Goal: Use online tool/utility: Utilize a website feature to perform a specific function

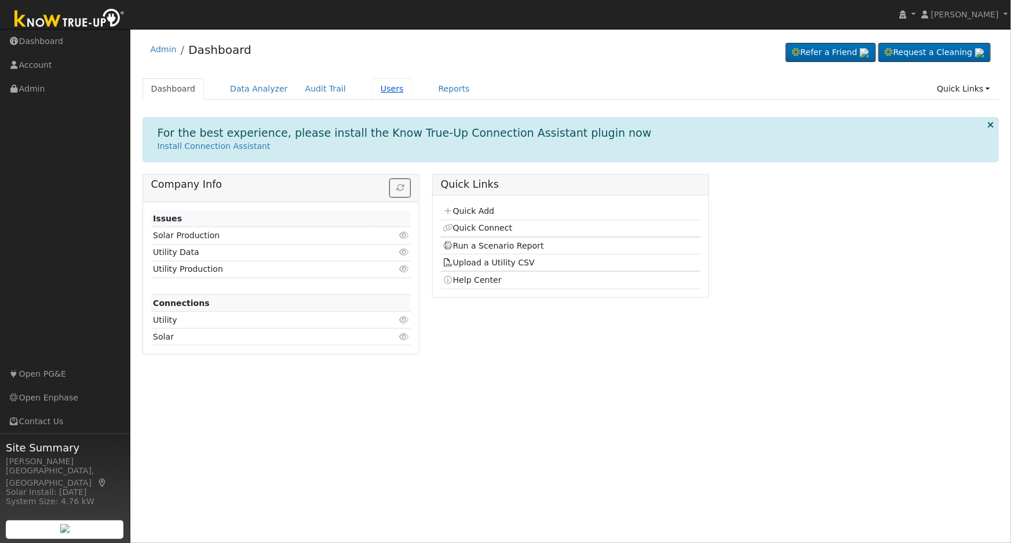
click at [372, 85] on link "Users" at bounding box center [392, 88] width 41 height 21
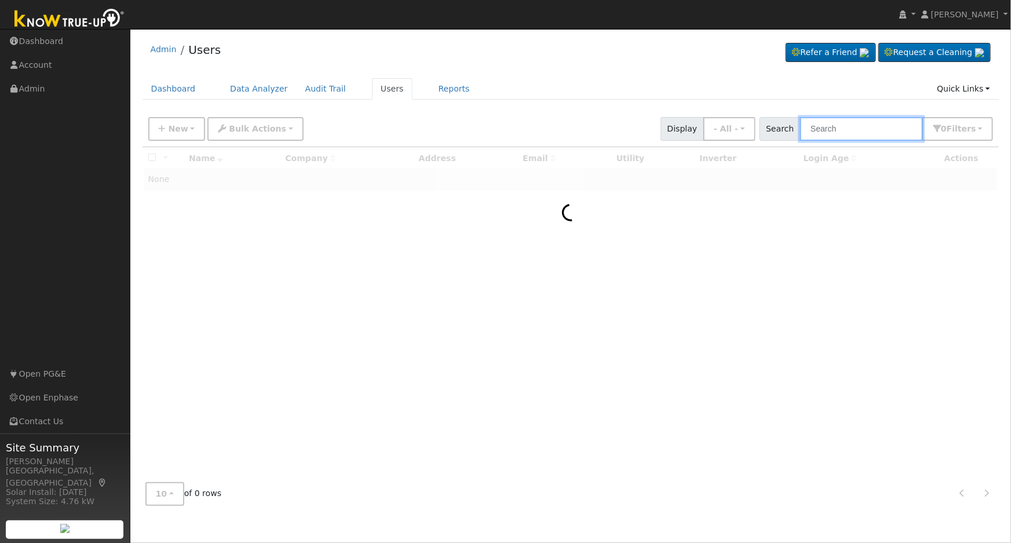
click at [848, 133] on input "text" at bounding box center [861, 129] width 123 height 24
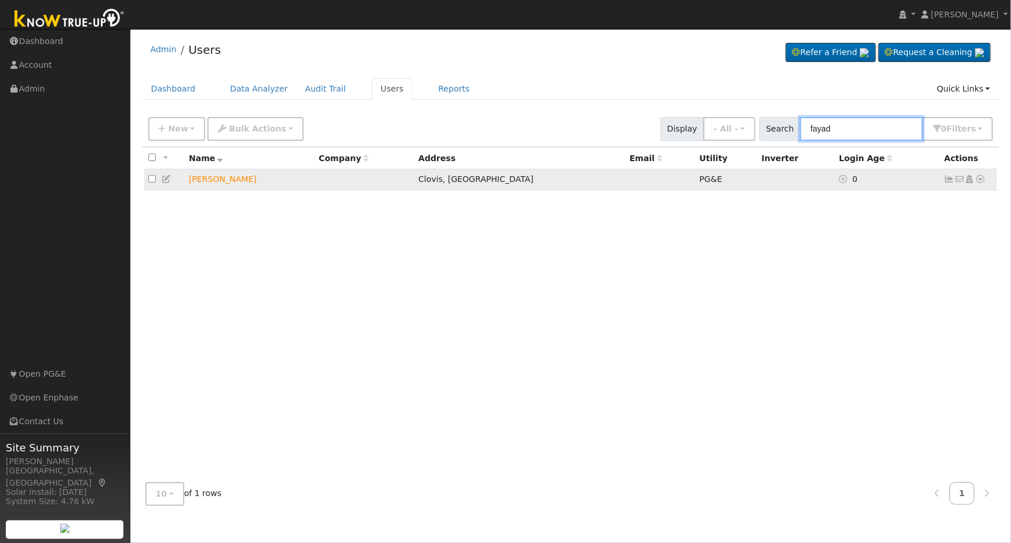
type input "fayad"
click at [981, 181] on icon at bounding box center [981, 179] width 10 height 8
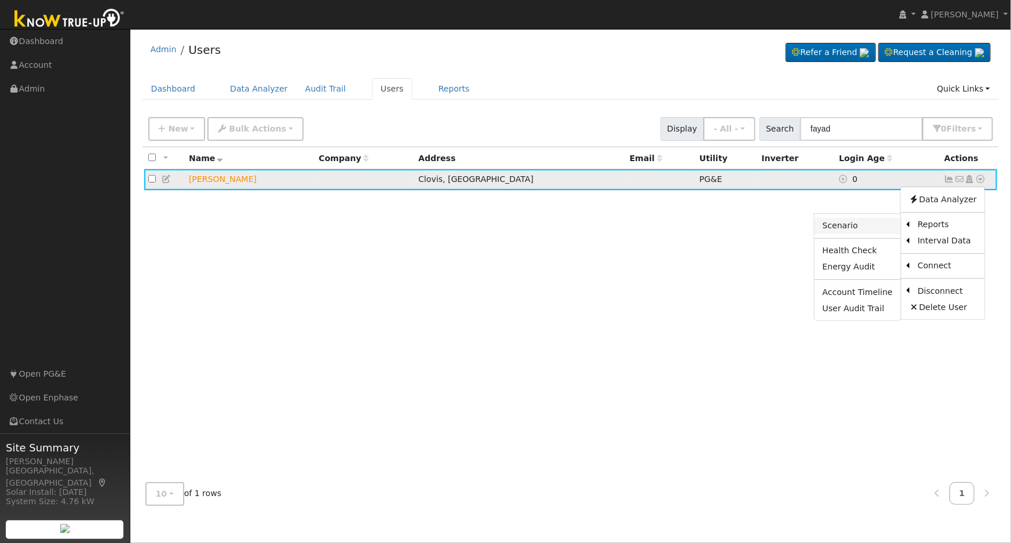
click at [867, 231] on link "Scenario" at bounding box center [858, 226] width 86 height 16
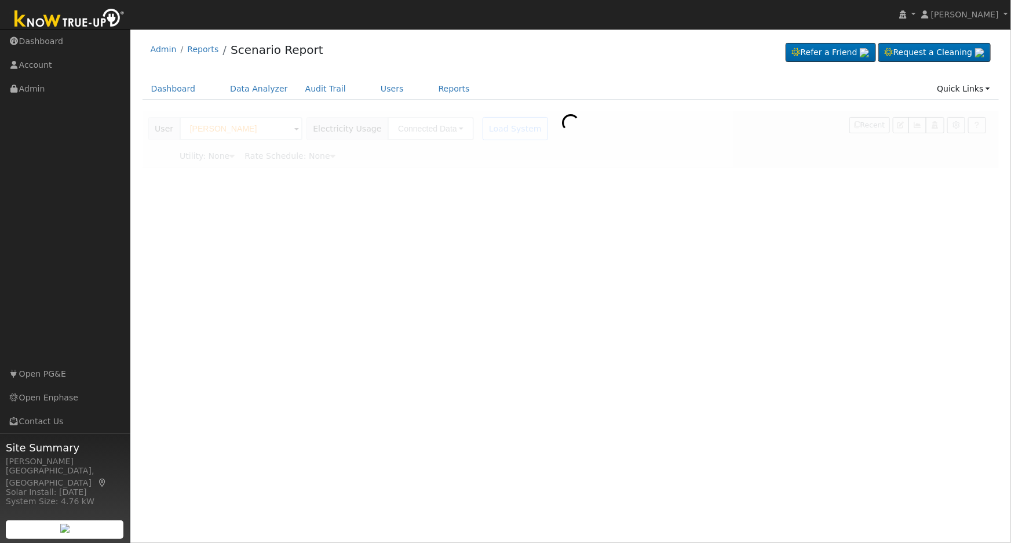
type input "Pacific Gas & Electric"
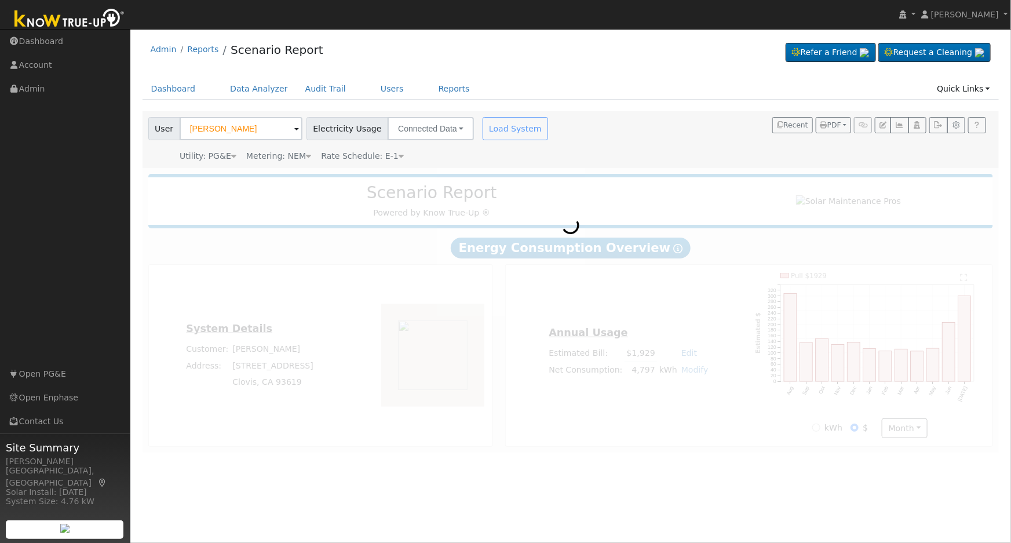
click at [399, 159] on icon at bounding box center [401, 156] width 5 height 8
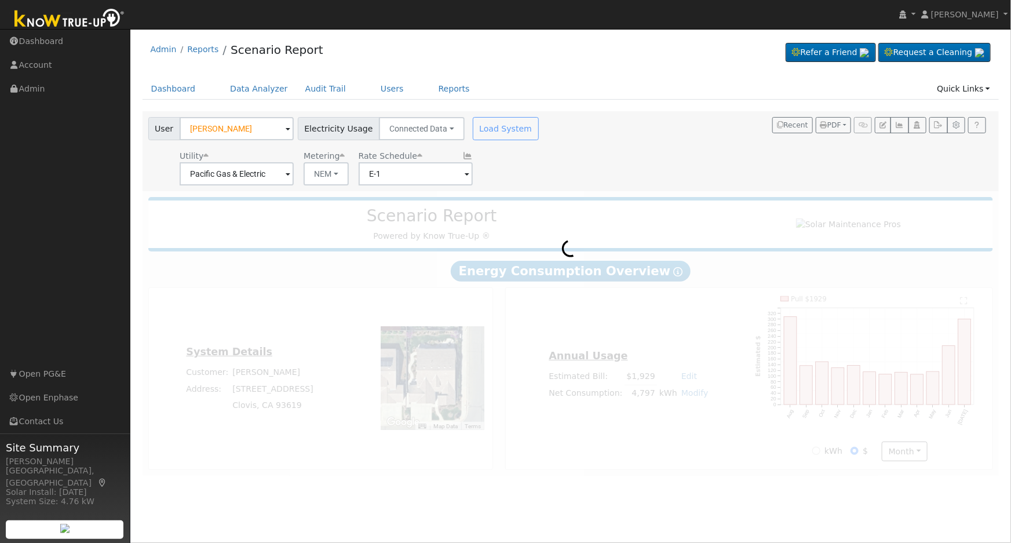
click at [290, 176] on span at bounding box center [288, 174] width 5 height 13
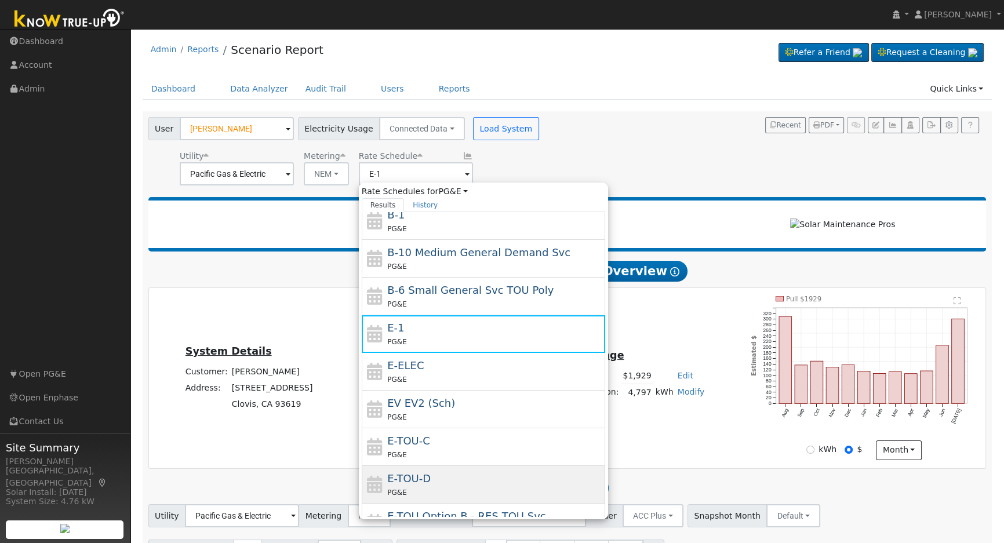
scroll to position [105, 0]
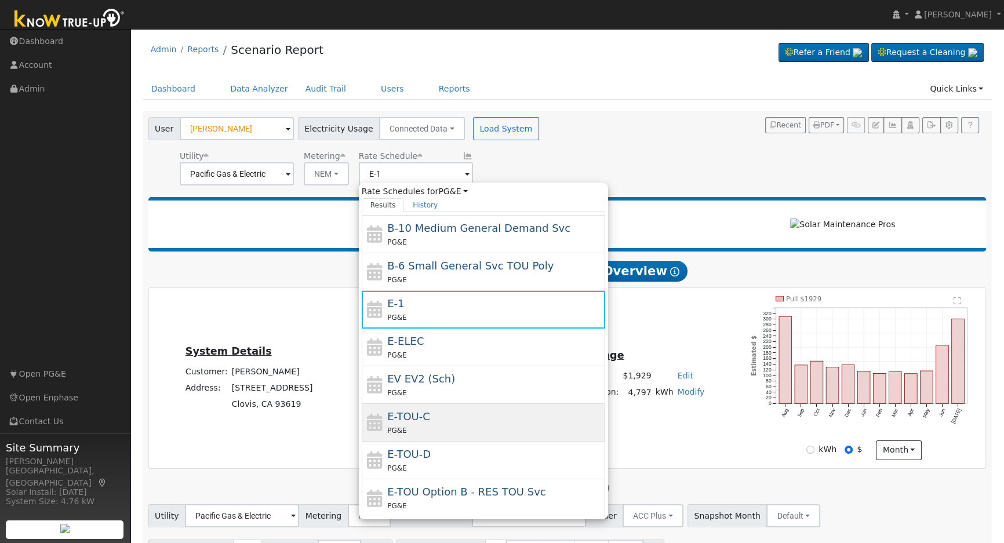
click at [441, 427] on div "PG&E" at bounding box center [494, 430] width 215 height 12
type input "E-TOU-C"
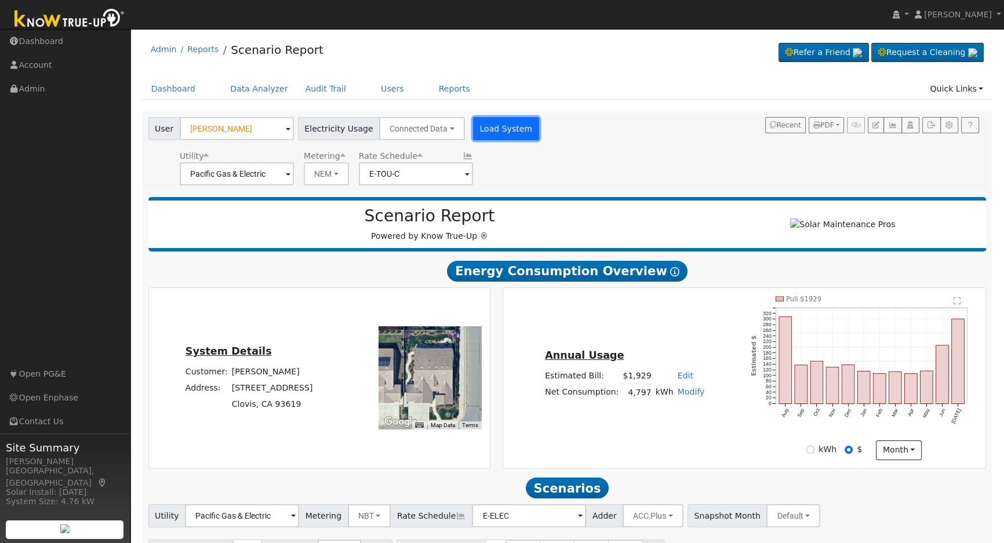
click at [489, 135] on button "Load System" at bounding box center [506, 128] width 66 height 23
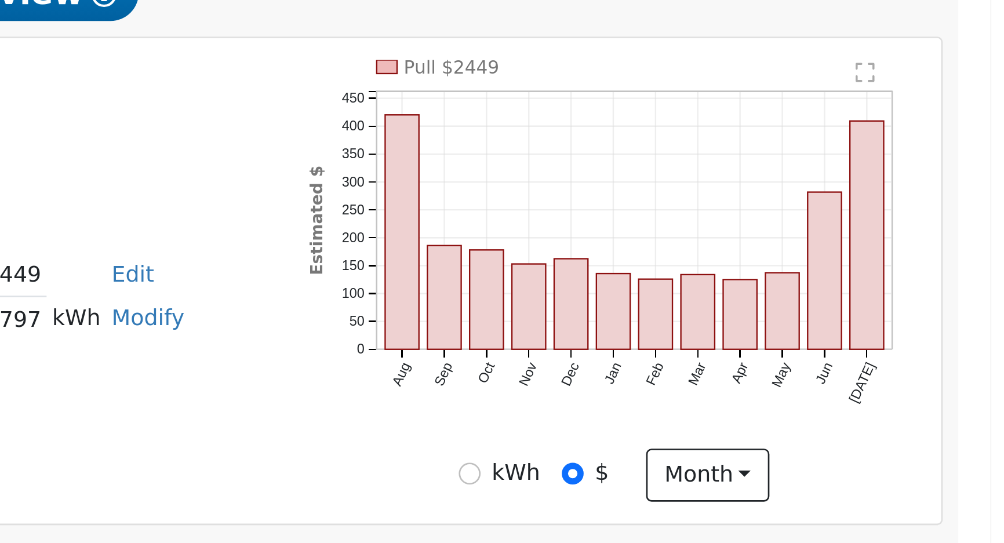
scroll to position [0, 0]
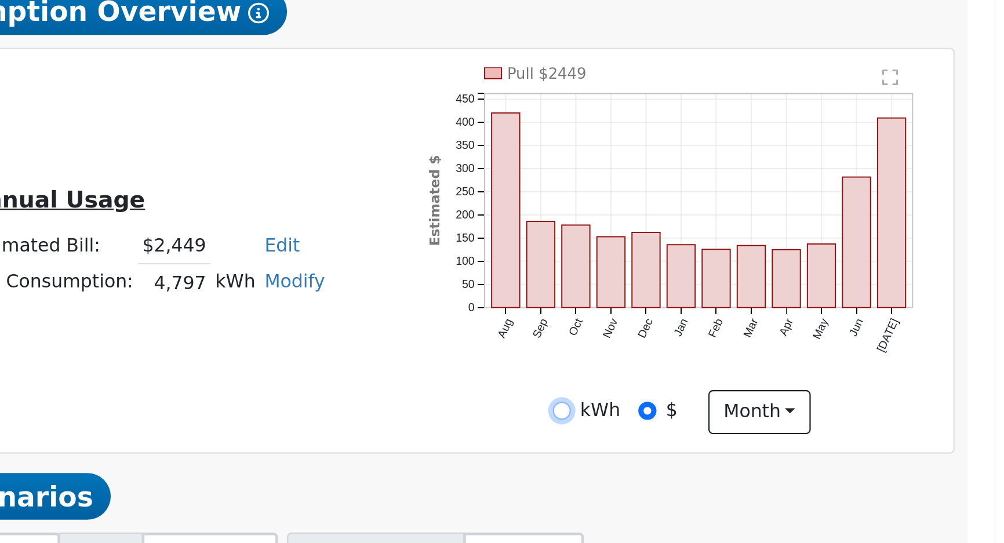
click at [812, 431] on input "kWh" at bounding box center [810, 426] width 8 height 8
radio input "true"
radio input "false"
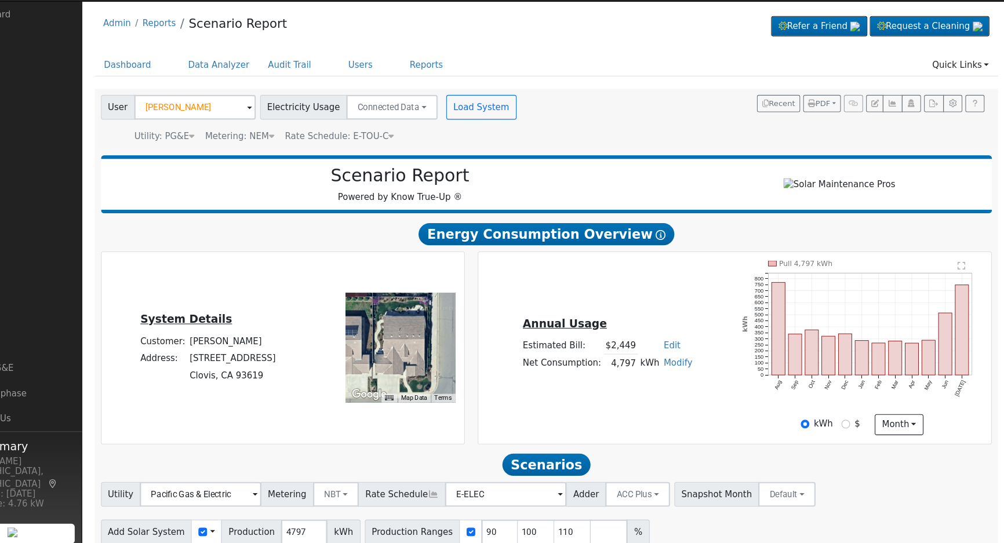
click at [419, 156] on icon at bounding box center [421, 156] width 5 height 8
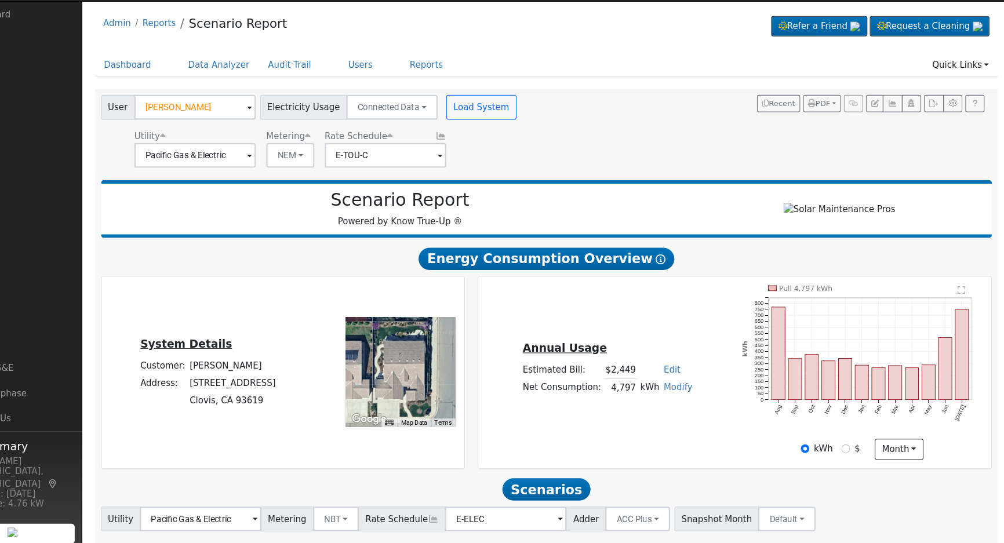
click at [290, 177] on span at bounding box center [288, 174] width 5 height 13
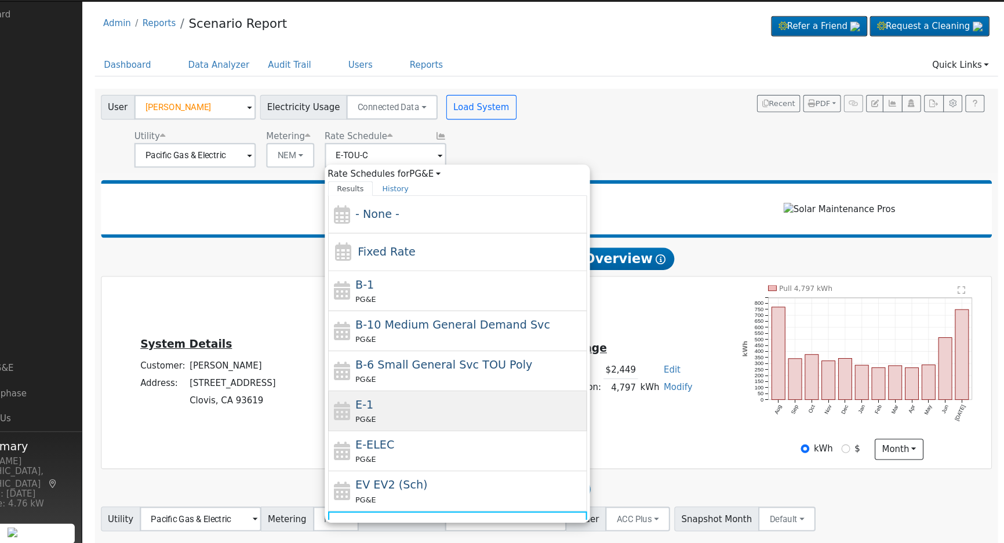
click at [432, 424] on div "PG&E" at bounding box center [494, 422] width 215 height 12
type input "E-1"
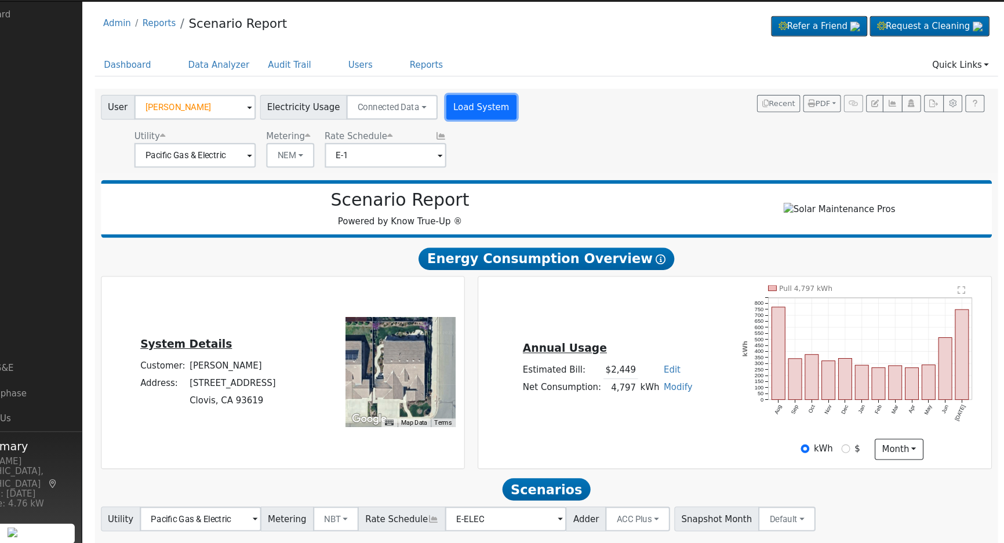
click at [496, 126] on button "Load System" at bounding box center [506, 128] width 66 height 23
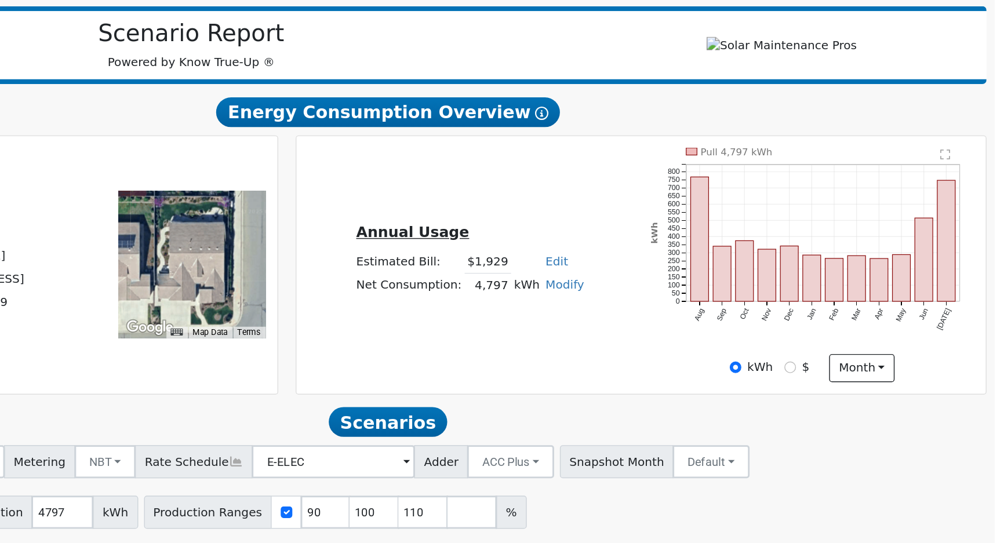
scroll to position [48, 0]
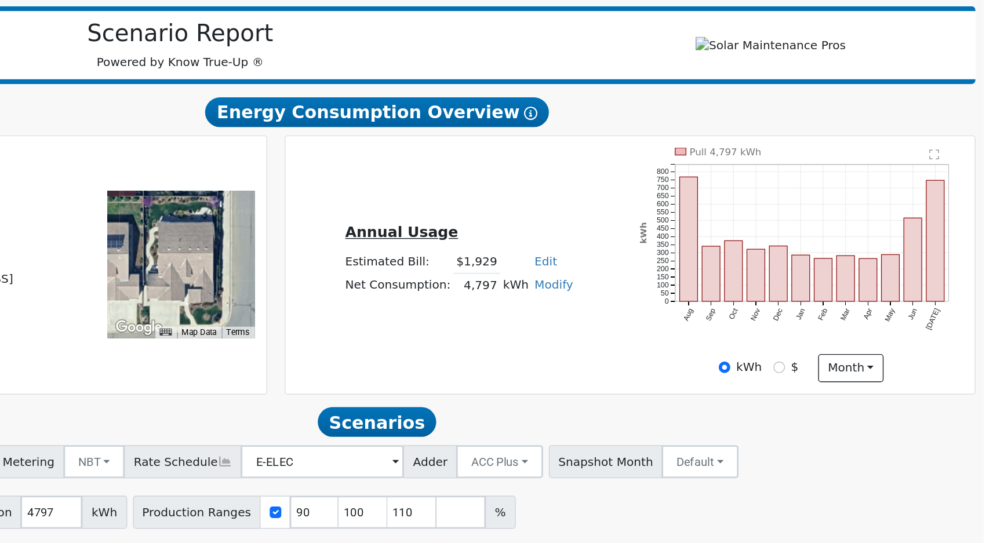
drag, startPoint x: 642, startPoint y: 345, endPoint x: 736, endPoint y: 342, distance: 93.9
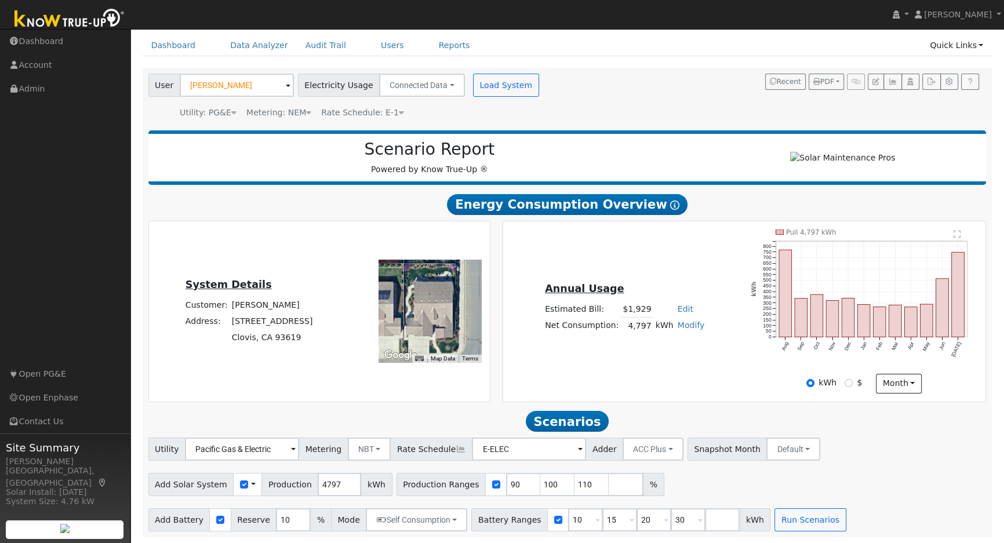
scroll to position [47, 0]
click at [506, 487] on input "90" at bounding box center [523, 484] width 35 height 23
type input "100"
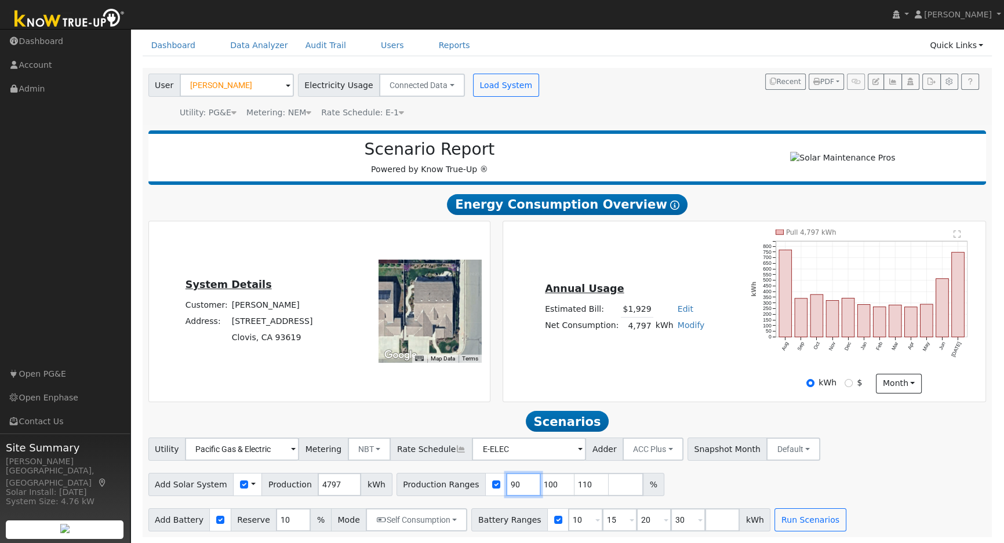
type input "110"
click at [506, 487] on input "100" at bounding box center [523, 484] width 35 height 23
type input "110"
click at [506, 487] on input "110" at bounding box center [523, 484] width 35 height 23
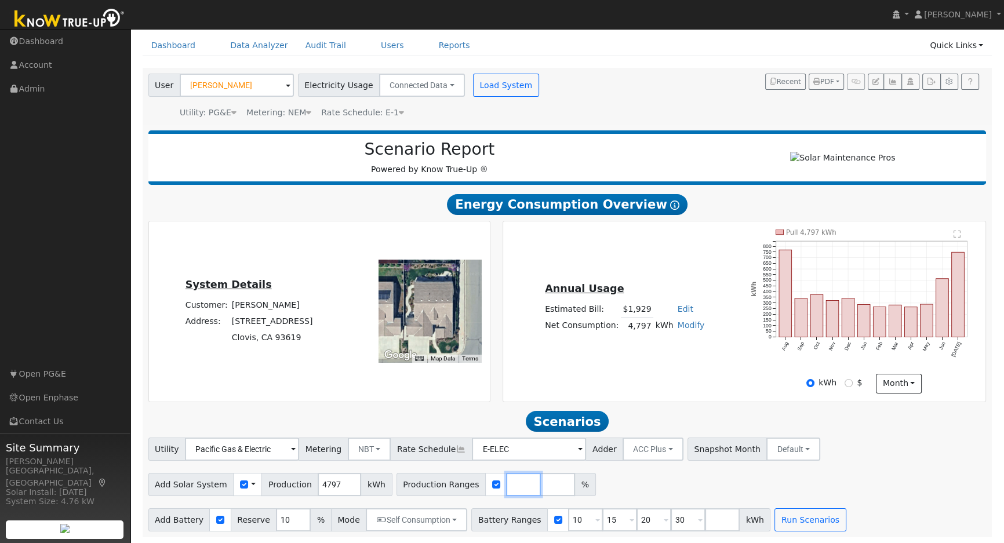
click at [506, 487] on input "number" at bounding box center [523, 484] width 35 height 23
type input "146"
click at [602, 523] on input "15" at bounding box center [619, 519] width 35 height 23
type input "20"
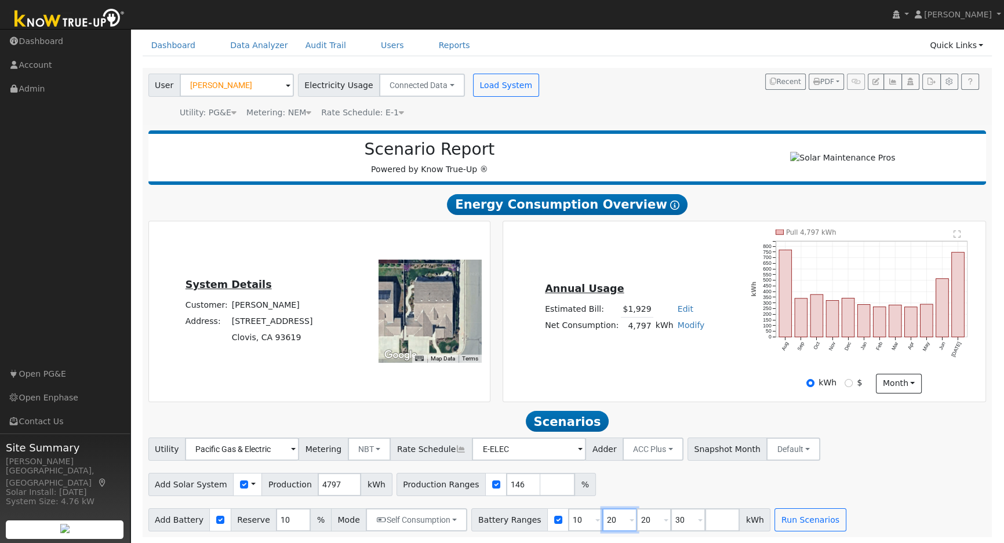
type input "30"
click at [602, 523] on input "20" at bounding box center [619, 519] width 35 height 23
type input "30"
click at [602, 523] on input "30" at bounding box center [619, 519] width 35 height 23
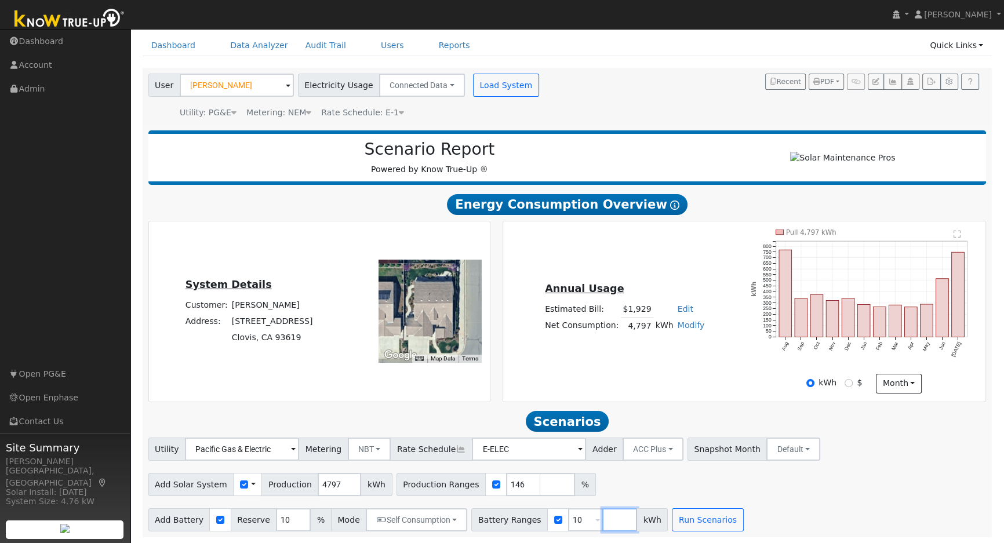
click at [602, 523] on input "number" at bounding box center [619, 519] width 35 height 23
click at [568, 524] on input "10" at bounding box center [585, 519] width 35 height 23
click at [568, 524] on input "number" at bounding box center [585, 519] width 35 height 23
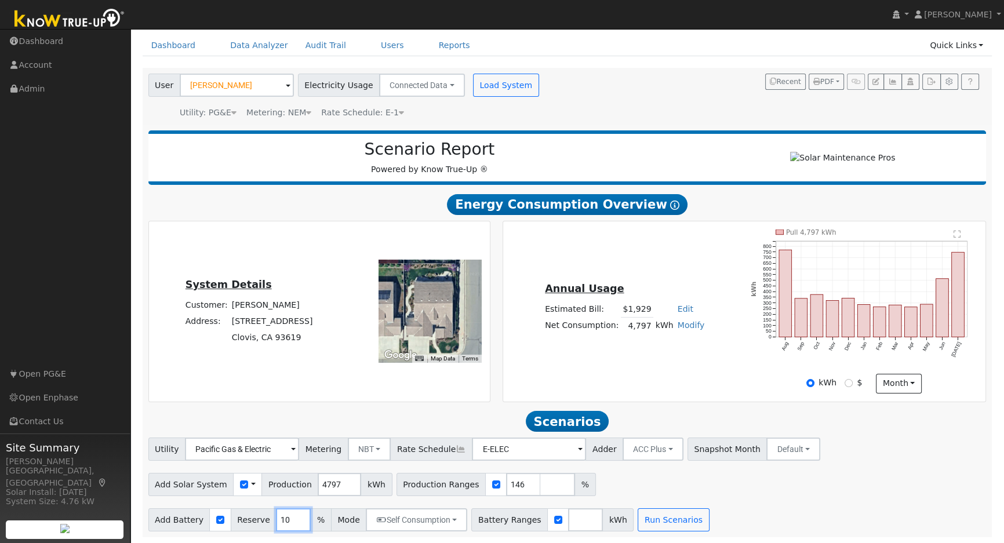
click at [276, 518] on input "10" at bounding box center [293, 519] width 35 height 23
type input "20"
click at [568, 522] on input "number" at bounding box center [585, 519] width 35 height 23
type input "10"
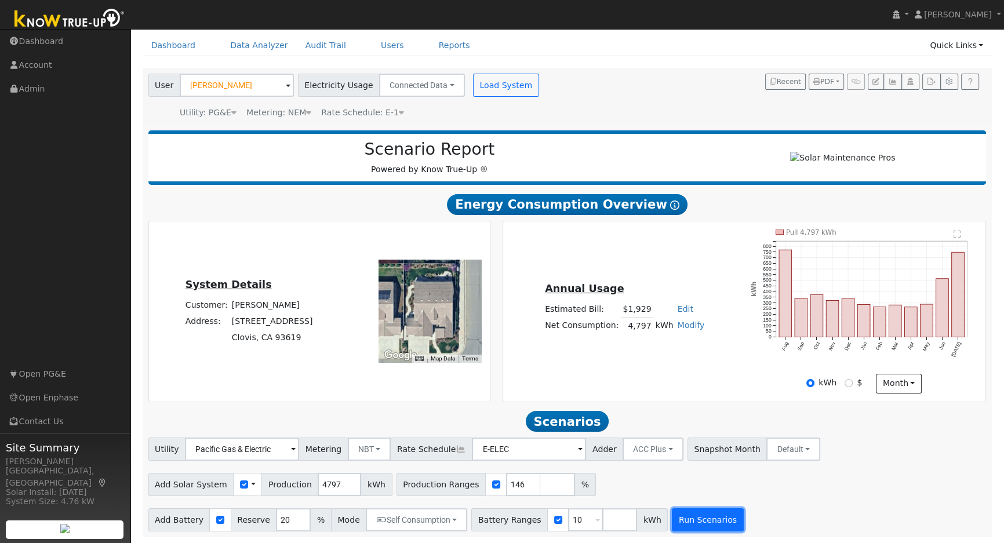
click at [680, 515] on button "Run Scenarios" at bounding box center [707, 519] width 71 height 23
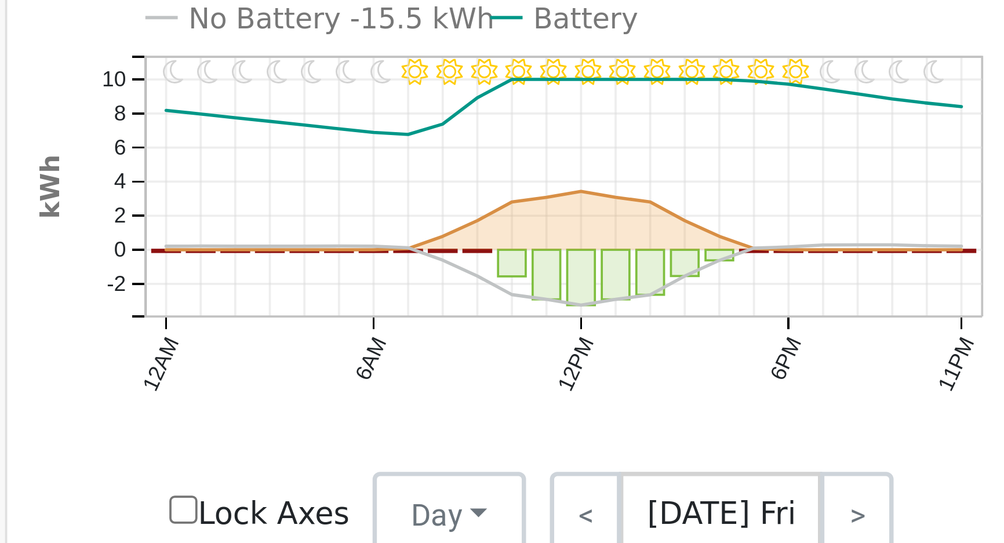
scroll to position [657, 0]
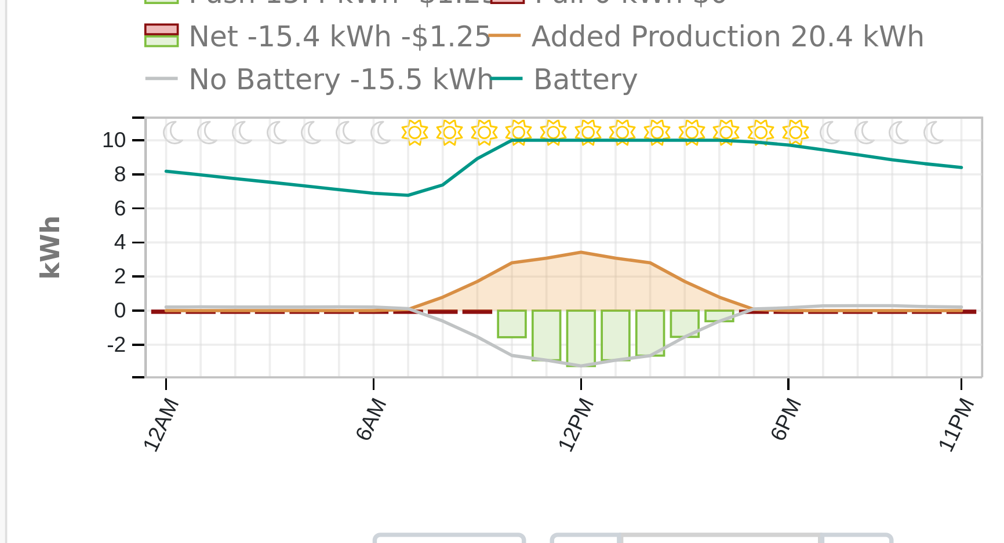
click at [220, 81] on text "No Battery -15.5 kWh" at bounding box center [239, 76] width 82 height 9
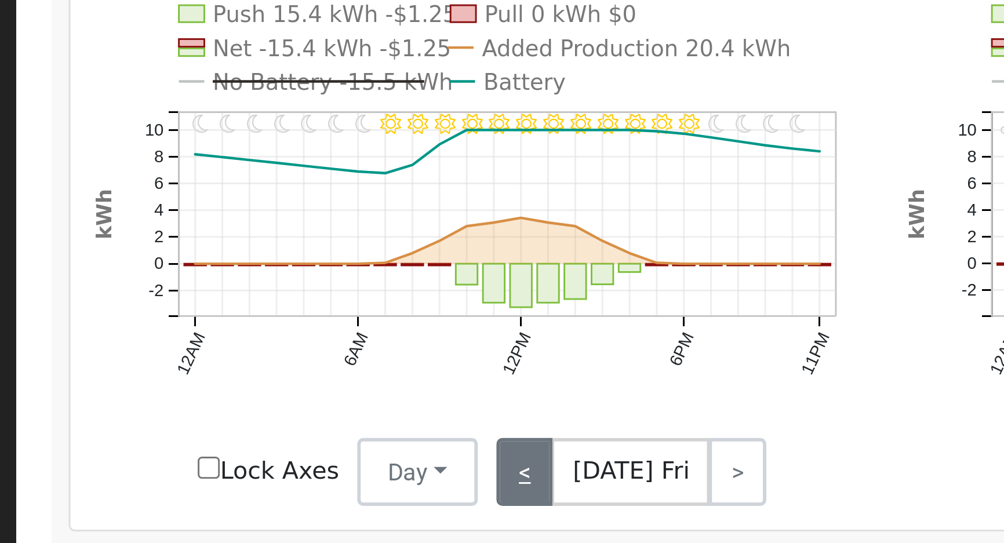
click at [297, 212] on link "<" at bounding box center [303, 209] width 19 height 23
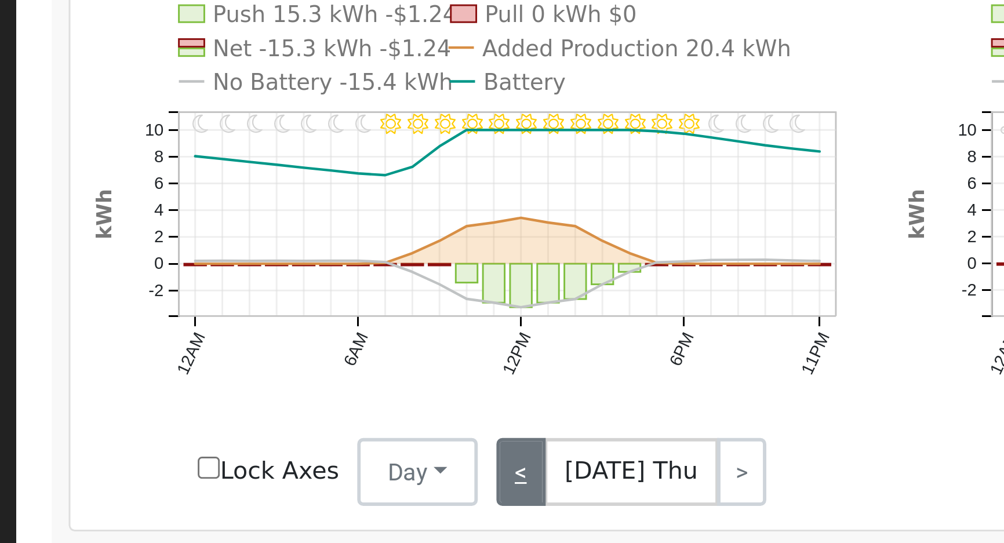
click at [298, 217] on link "<" at bounding box center [302, 209] width 17 height 23
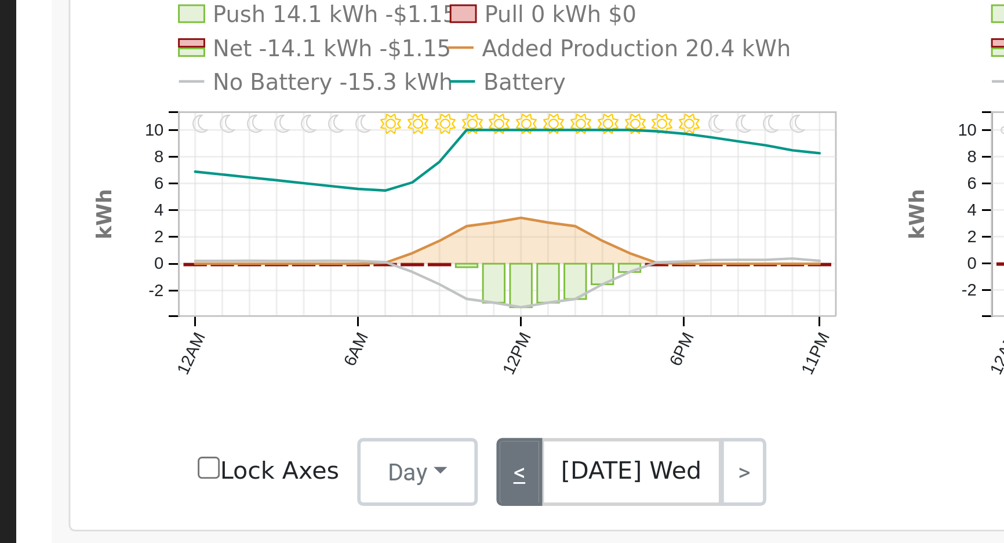
click at [300, 211] on link "<" at bounding box center [302, 209] width 16 height 23
click at [301, 209] on link "<" at bounding box center [302, 209] width 16 height 23
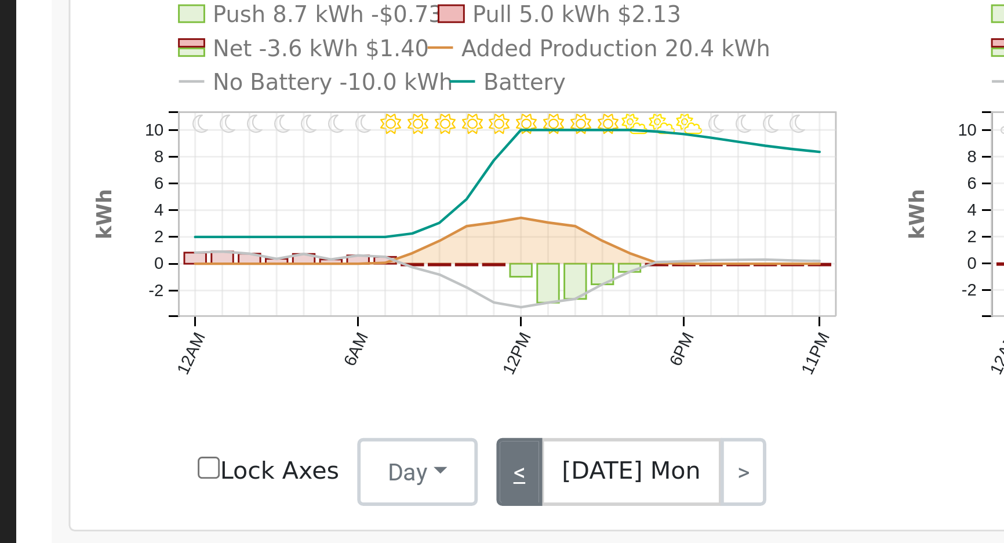
click at [299, 207] on link "<" at bounding box center [302, 209] width 16 height 23
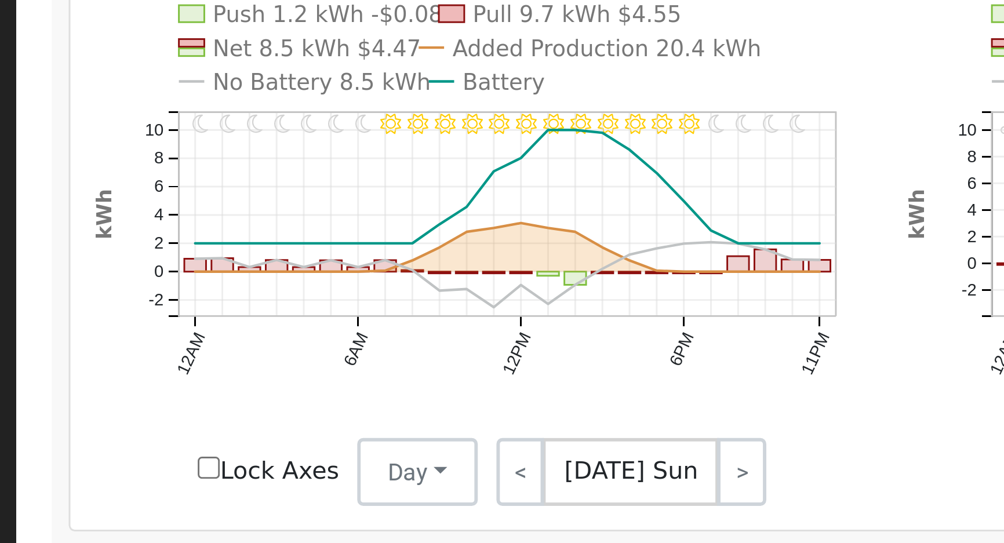
click at [213, 81] on text "No Battery 8.5 kWh" at bounding box center [235, 76] width 75 height 9
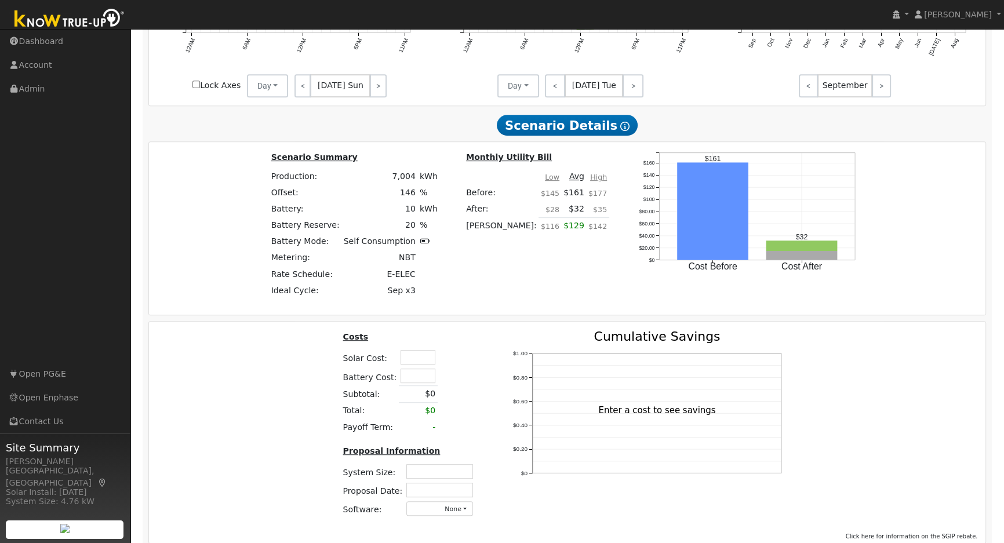
scroll to position [834, 0]
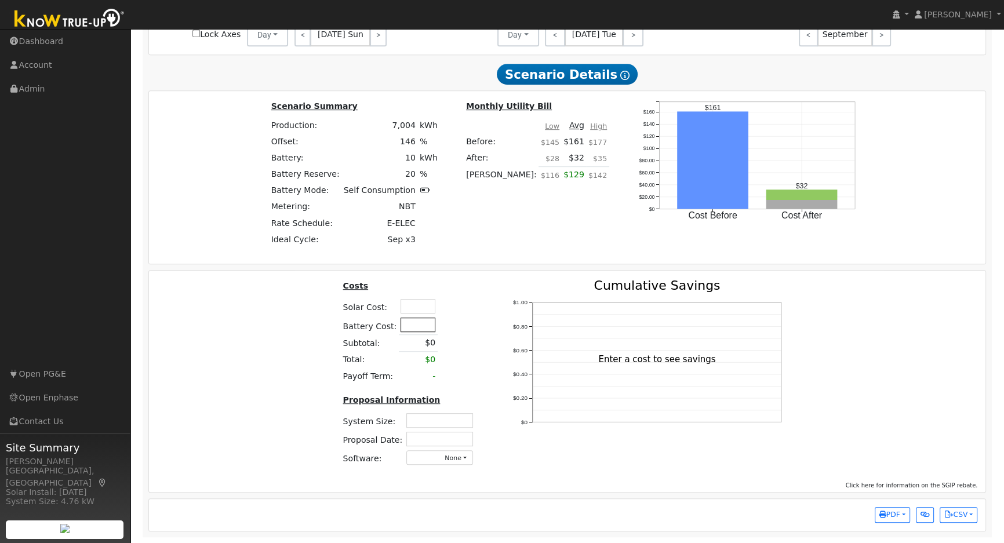
click at [428, 329] on input "text" at bounding box center [417, 325] width 35 height 14
type input "1"
type input "$16,000"
click at [464, 296] on th at bounding box center [468, 288] width 21 height 18
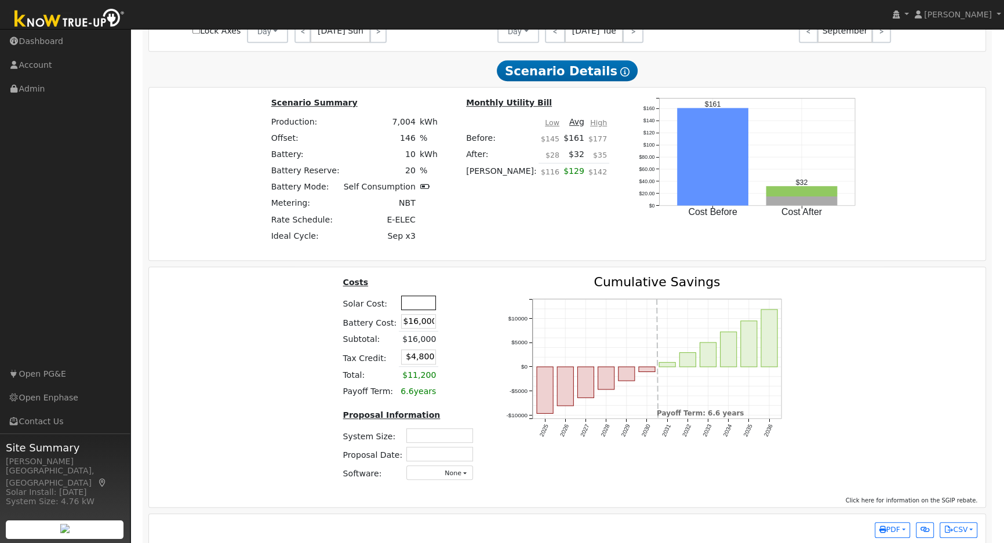
click at [415, 301] on input "text" at bounding box center [418, 303] width 35 height 14
type input "$16,900"
type input "$9,870"
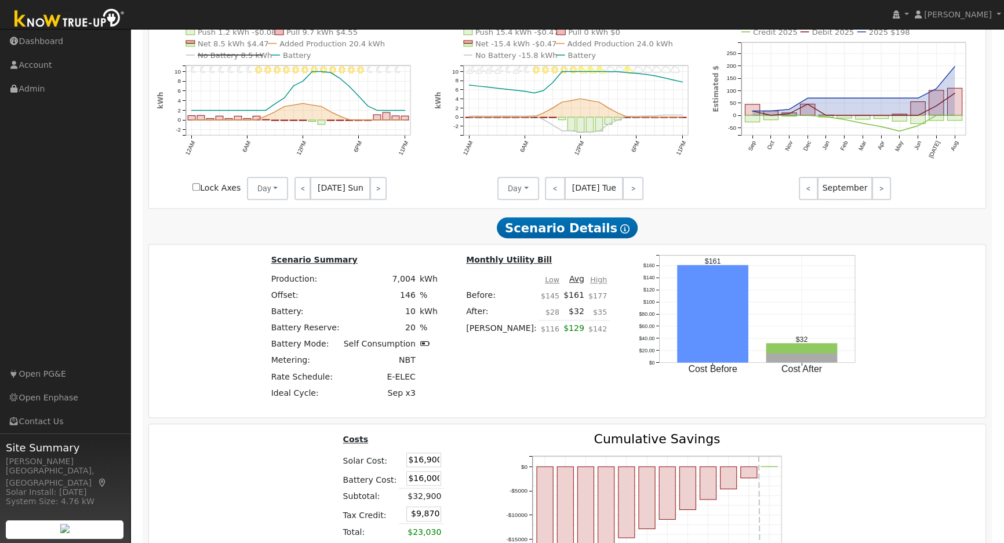
scroll to position [677, 0]
